Goal: Information Seeking & Learning: Learn about a topic

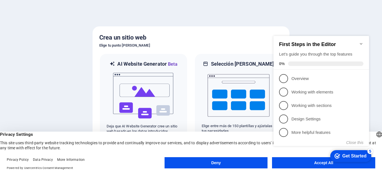
click at [361, 42] on icon "Minimize checklist" at bounding box center [361, 44] width 4 height 4
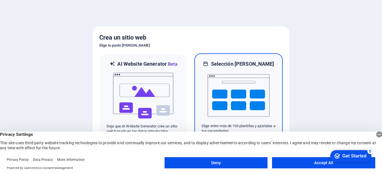
click at [246, 79] on img at bounding box center [238, 95] width 62 height 56
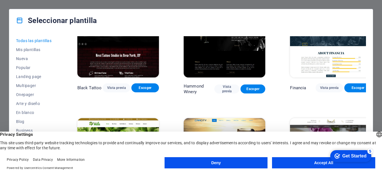
scroll to position [3624, 0]
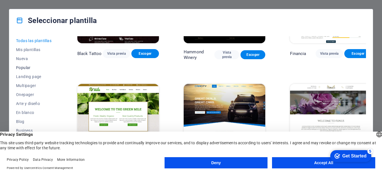
click at [28, 67] on span "Popular" at bounding box center [34, 67] width 37 height 4
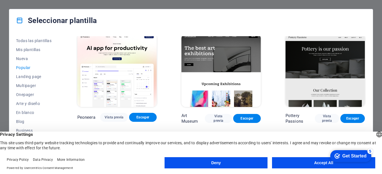
scroll to position [0, 0]
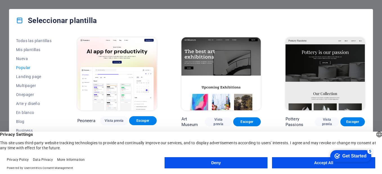
click at [301, 160] on button "Accept All" at bounding box center [323, 162] width 103 height 11
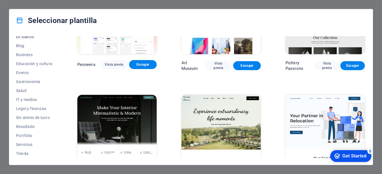
scroll to position [84, 0]
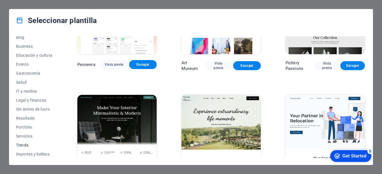
click at [28, 146] on span "Tienda" at bounding box center [34, 145] width 37 height 4
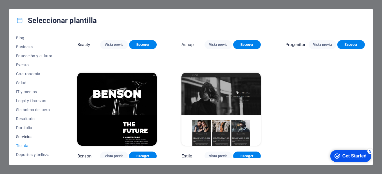
scroll to position [56, 0]
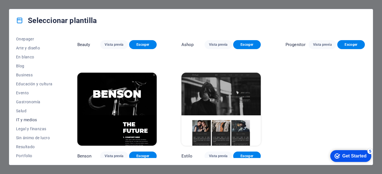
click at [30, 119] on span "IT y medios" at bounding box center [34, 120] width 37 height 4
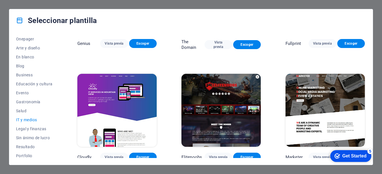
scroll to position [306, 0]
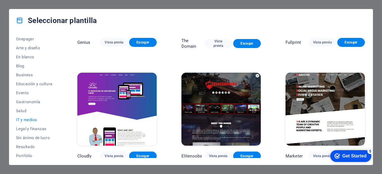
click at [338, 154] on icon "checkmark" at bounding box center [337, 156] width 6 height 6
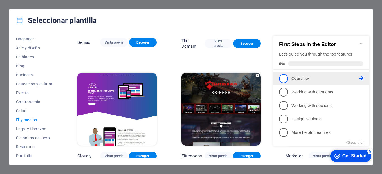
click at [284, 74] on span "1" at bounding box center [283, 78] width 9 height 9
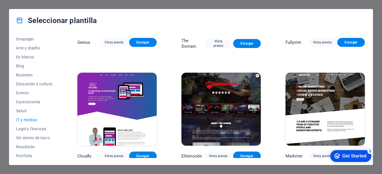
click at [338, 155] on icon "Get Started 5 items remaining, 0% complete" at bounding box center [337, 156] width 6 height 5
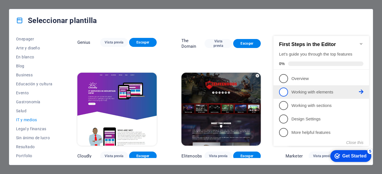
click at [296, 92] on p "Working with elements - incomplete" at bounding box center [324, 92] width 67 height 6
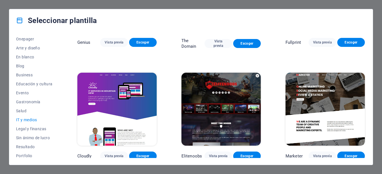
scroll to position [0, 0]
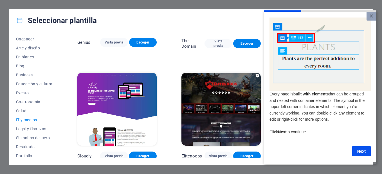
click at [369, 13] on link "×" at bounding box center [371, 16] width 10 height 9
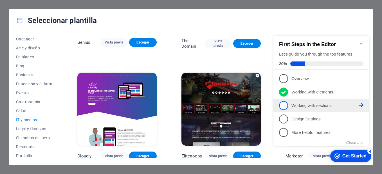
click at [285, 105] on span "3" at bounding box center [283, 105] width 9 height 9
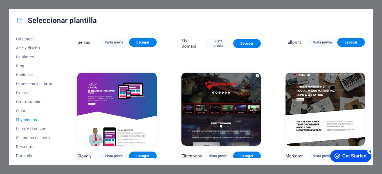
click at [342, 156] on div "Get Started" at bounding box center [354, 156] width 24 height 5
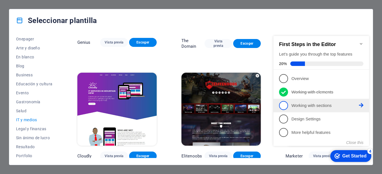
click at [287, 106] on span "3" at bounding box center [283, 105] width 9 height 9
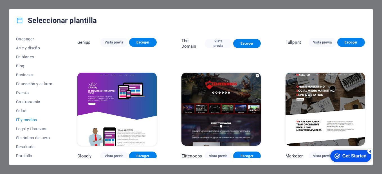
click at [316, 119] on img at bounding box center [324, 109] width 79 height 73
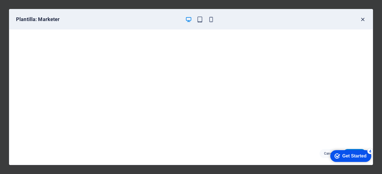
click at [362, 17] on icon "button" at bounding box center [362, 19] width 6 height 6
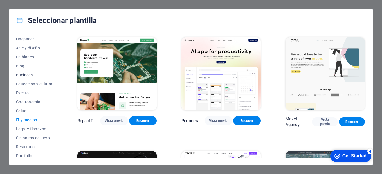
click at [25, 73] on span "Business" at bounding box center [34, 75] width 37 height 4
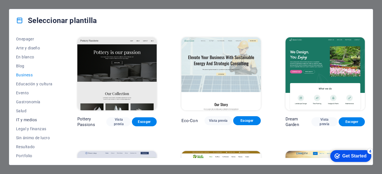
click at [24, 121] on span "IT y medios" at bounding box center [34, 120] width 37 height 4
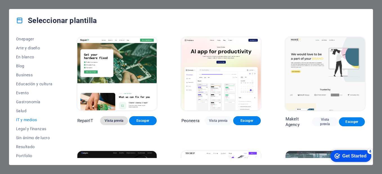
drag, startPoint x: 141, startPoint y: 116, endPoint x: 125, endPoint y: 124, distance: 17.3
click at [117, 121] on span "Vista previa" at bounding box center [114, 121] width 19 height 4
